Goal: Navigation & Orientation: Find specific page/section

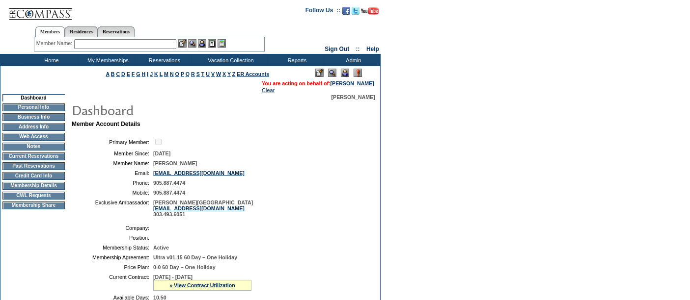
click at [38, 200] on td "CWL Requests" at bounding box center [33, 196] width 62 height 8
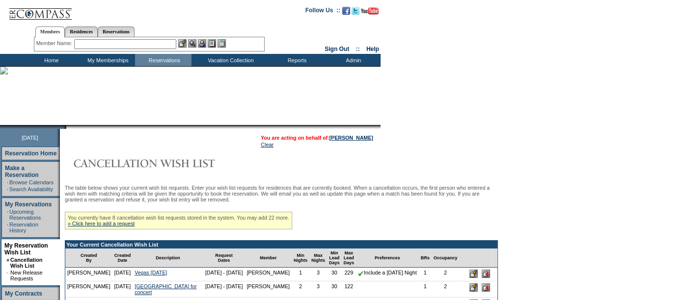
click at [46, 58] on td "Home" at bounding box center [50, 60] width 56 height 12
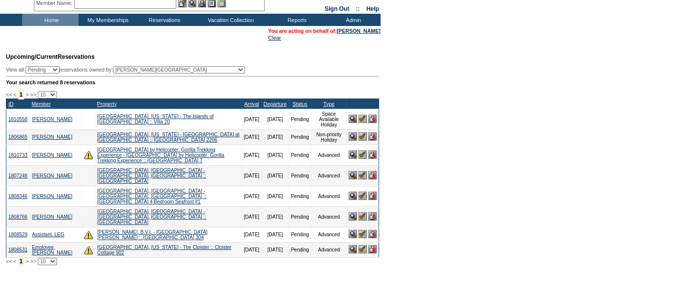
scroll to position [45, 0]
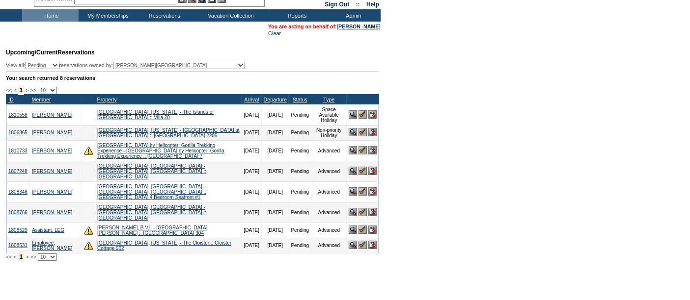
click at [459, 189] on form "Follow Us ::" at bounding box center [345, 160] width 690 height 411
